Goal: Information Seeking & Learning: Stay updated

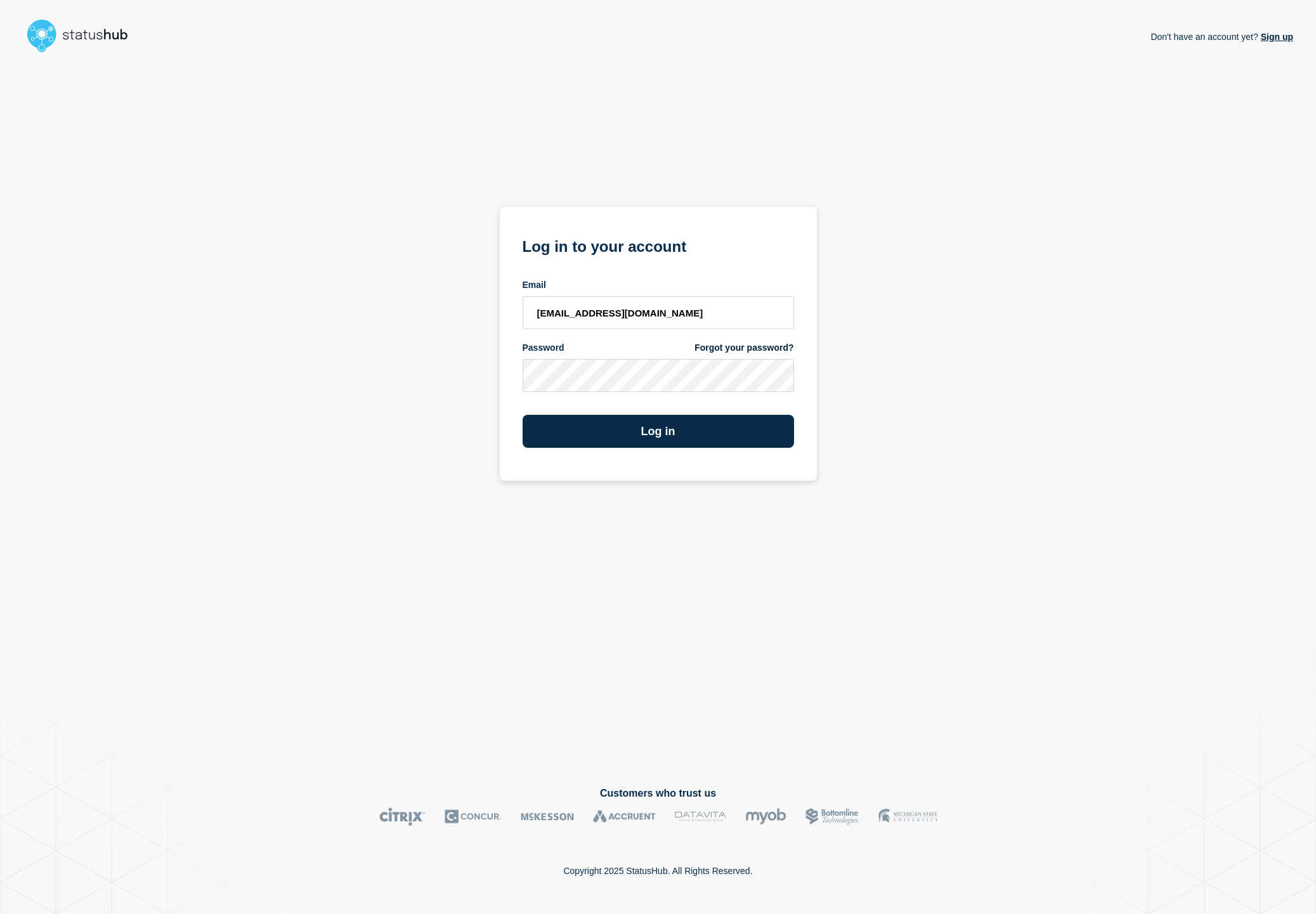
click at [604, 409] on div "Log in" at bounding box center [658, 425] width 272 height 43
click at [609, 444] on button "Log in" at bounding box center [658, 430] width 272 height 33
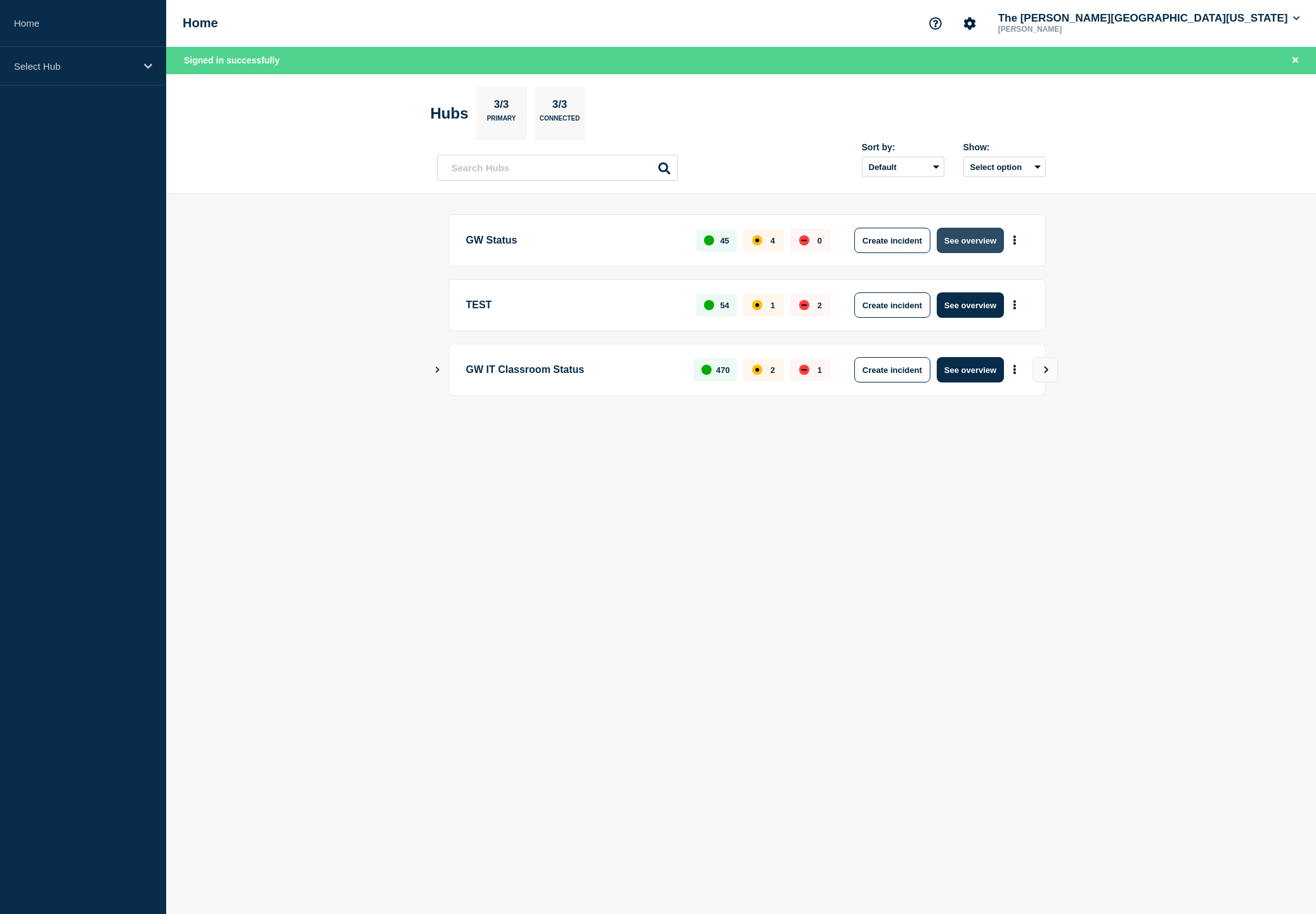
click at [978, 234] on button "See overview" at bounding box center [971, 241] width 68 height 25
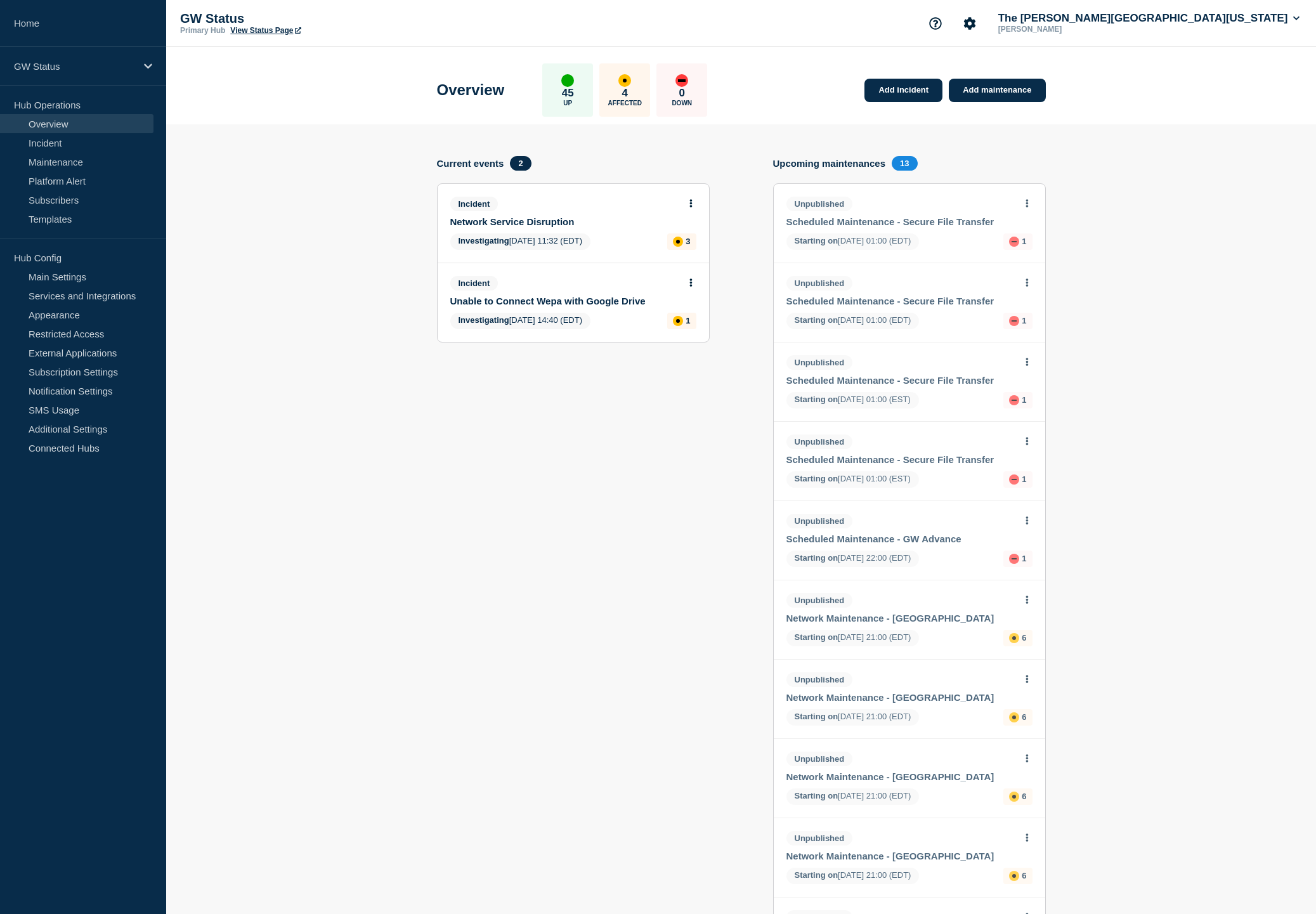
click at [556, 227] on link "Network Service Disruption" at bounding box center [564, 221] width 229 height 11
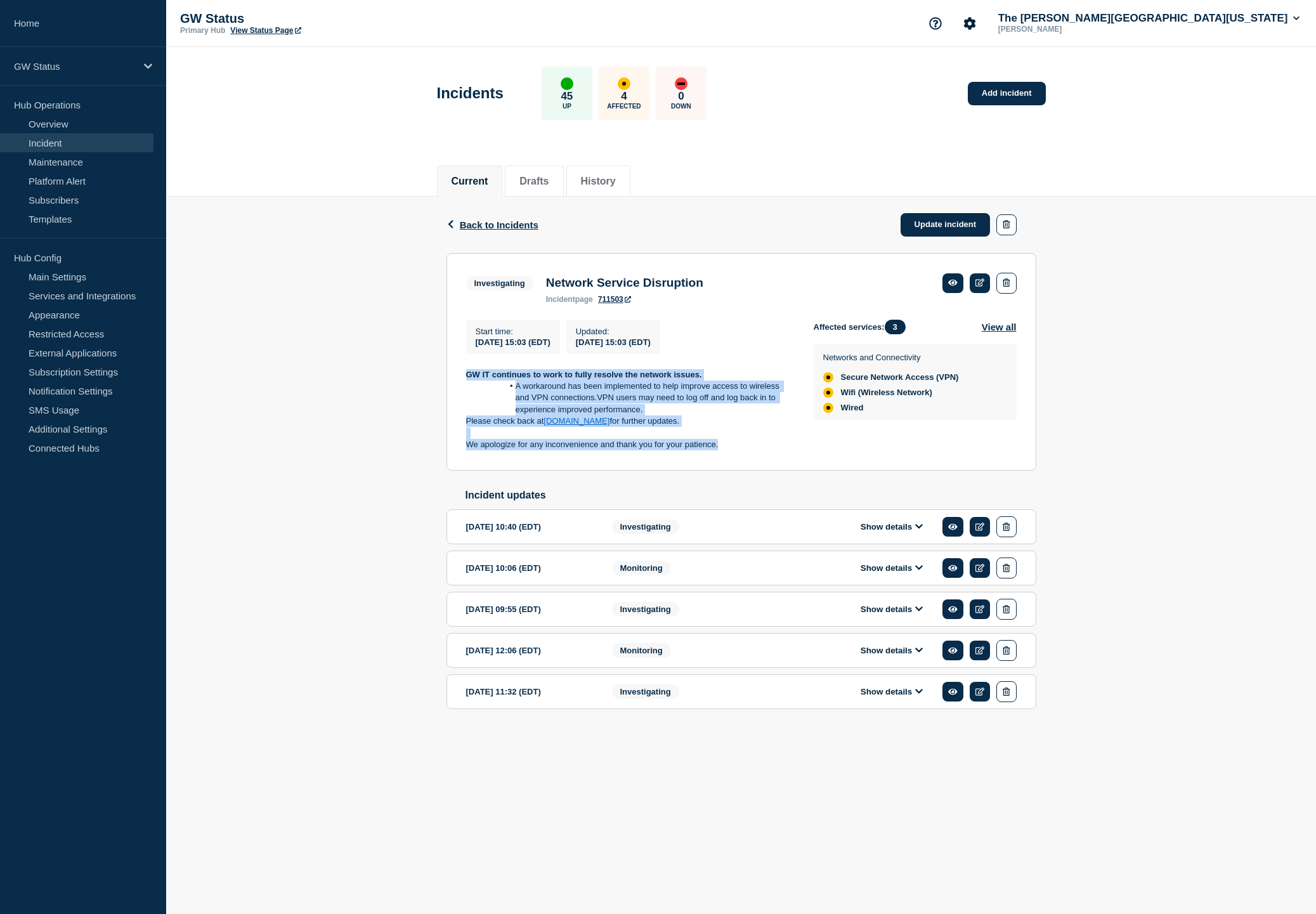
drag, startPoint x: 465, startPoint y: 381, endPoint x: 728, endPoint y: 459, distance: 274.3
click at [728, 459] on section "Investigating Network Service Disruption incident page 711503 Start time : 2025…" at bounding box center [741, 362] width 590 height 218
copy div "GW IT continues to work to fully resolve the network issues. A workaround has b…"
